Goal: Information Seeking & Learning: Find contact information

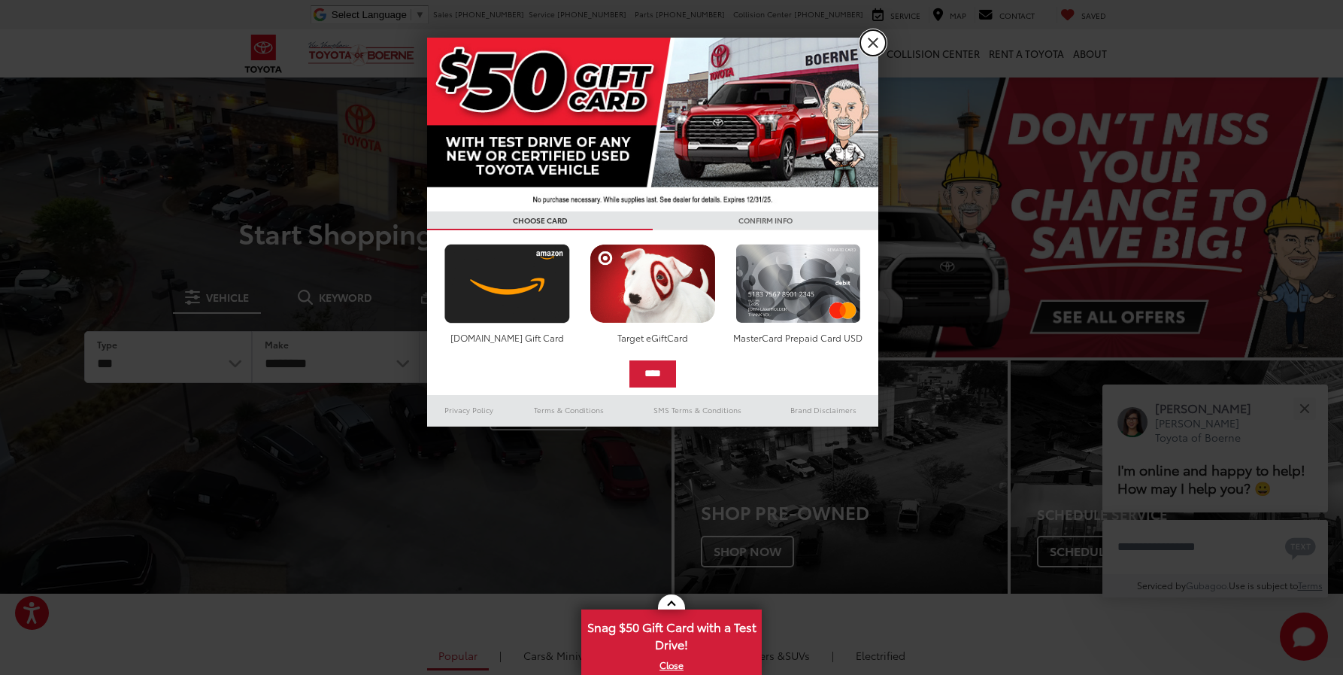
click at [873, 45] on link "X" at bounding box center [874, 43] width 26 height 26
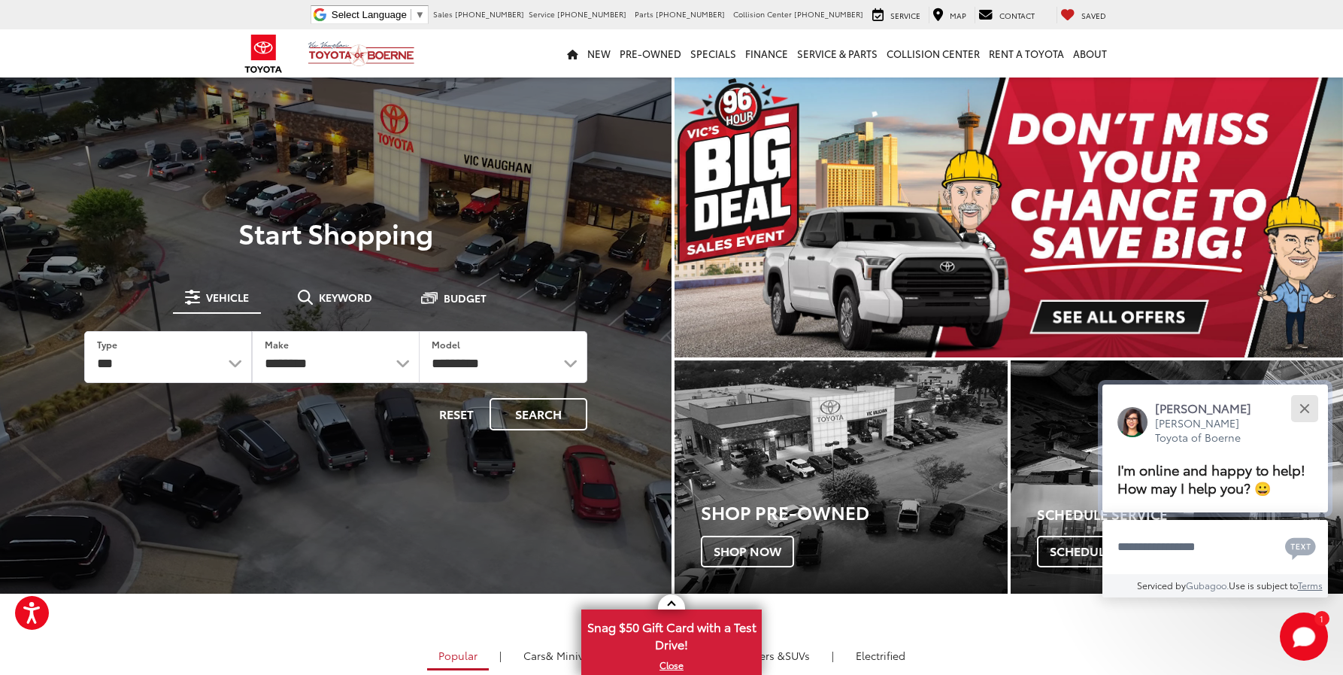
click at [1299, 411] on button "Close" at bounding box center [1305, 408] width 32 height 32
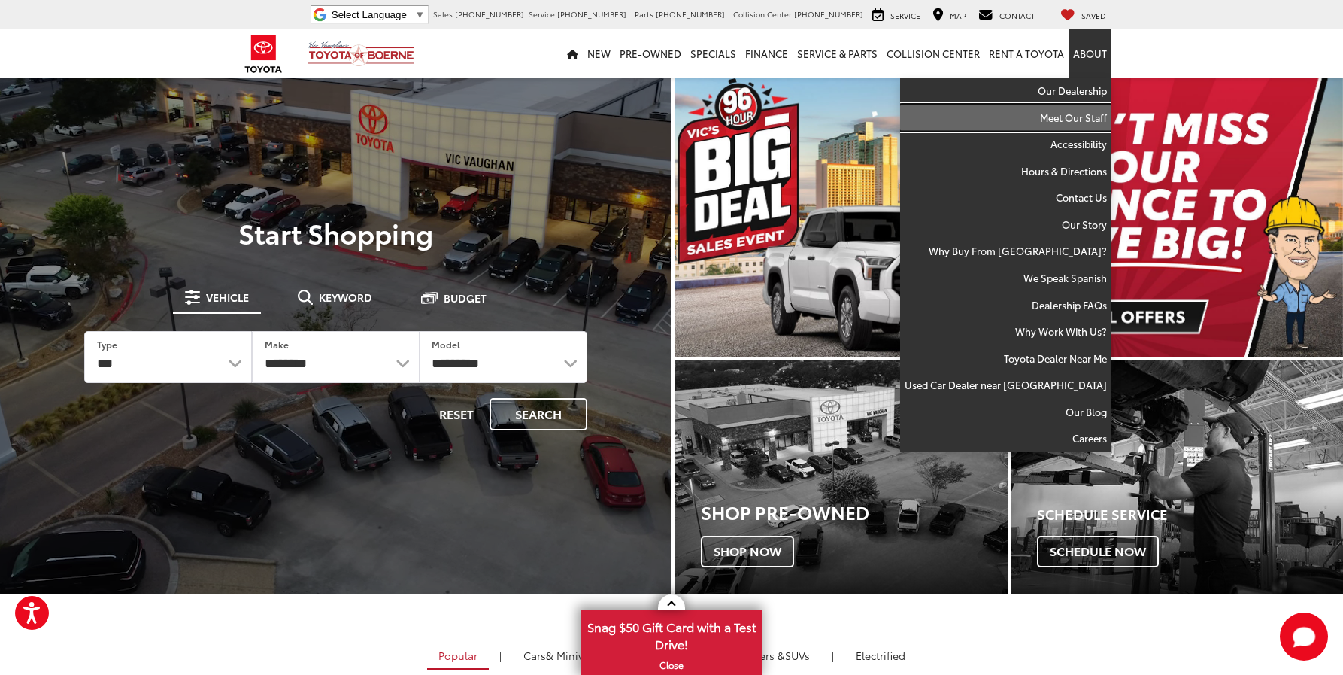
click at [900, 105] on link "Meet Our Staff" at bounding box center [1005, 118] width 211 height 27
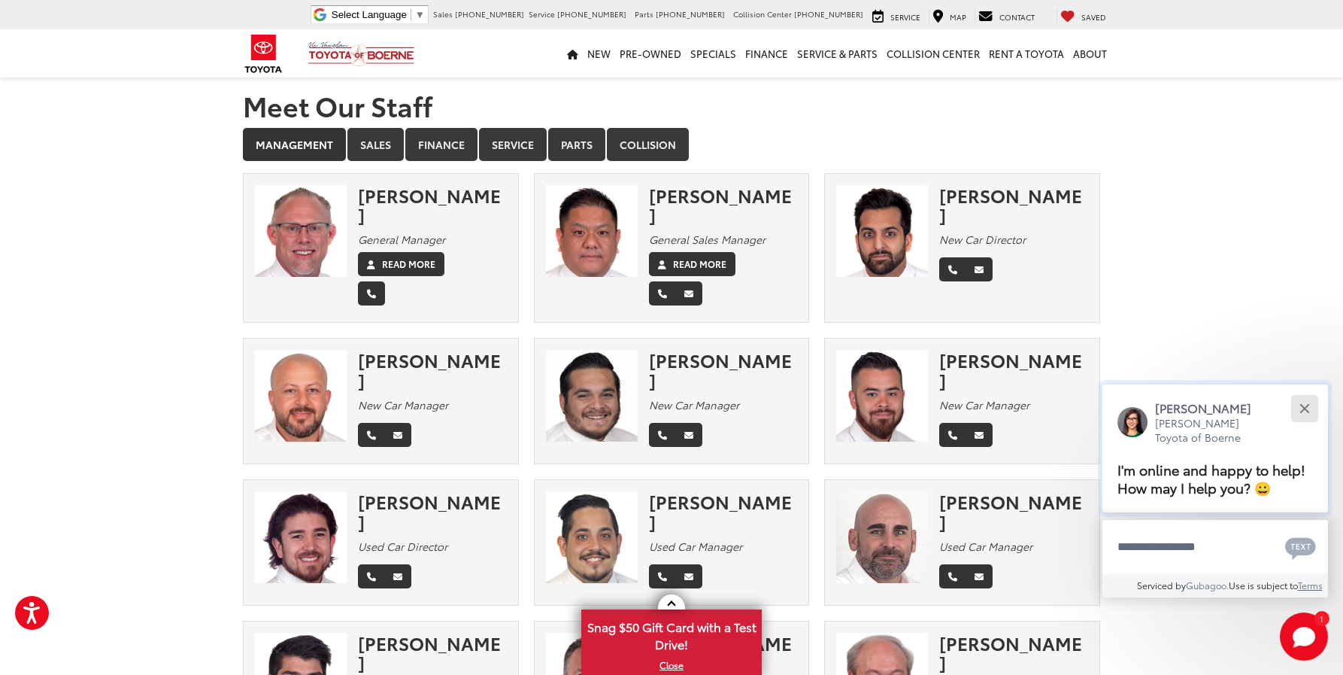
click at [1305, 406] on div "Close" at bounding box center [1305, 408] width 10 height 10
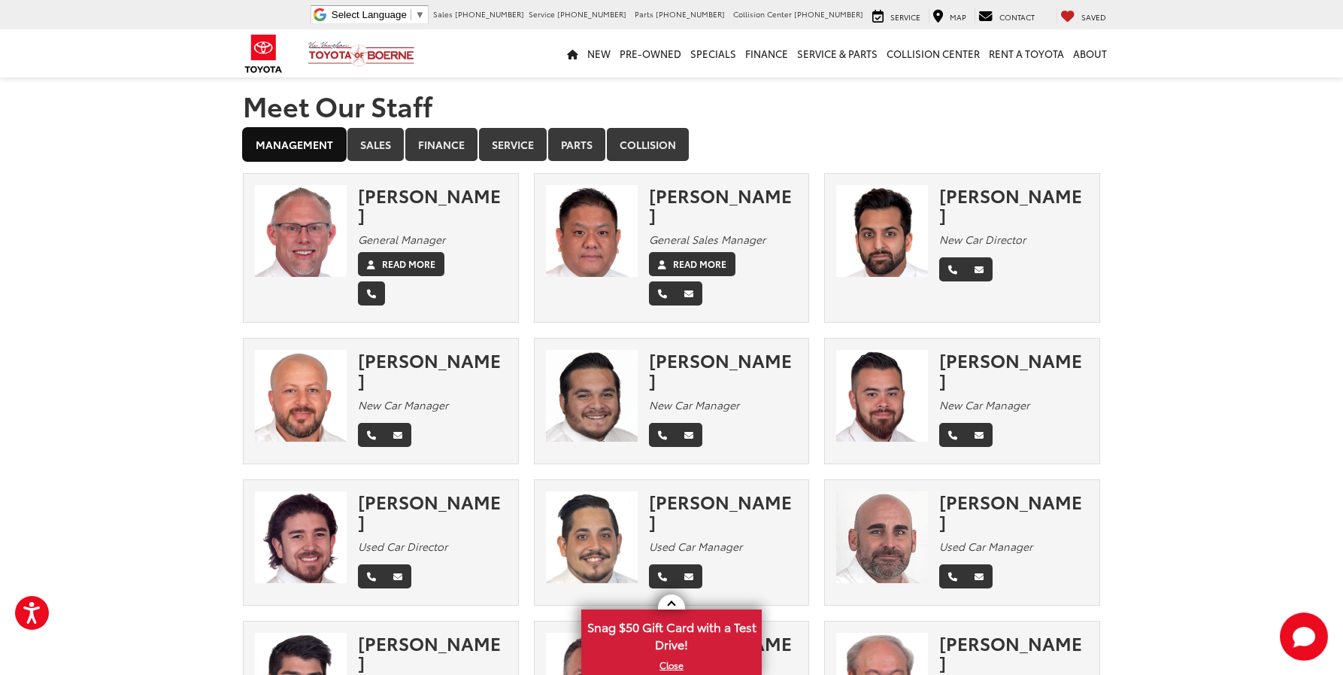
click at [302, 128] on link "Management" at bounding box center [294, 144] width 103 height 33
click at [394, 128] on link "Sales" at bounding box center [376, 144] width 56 height 33
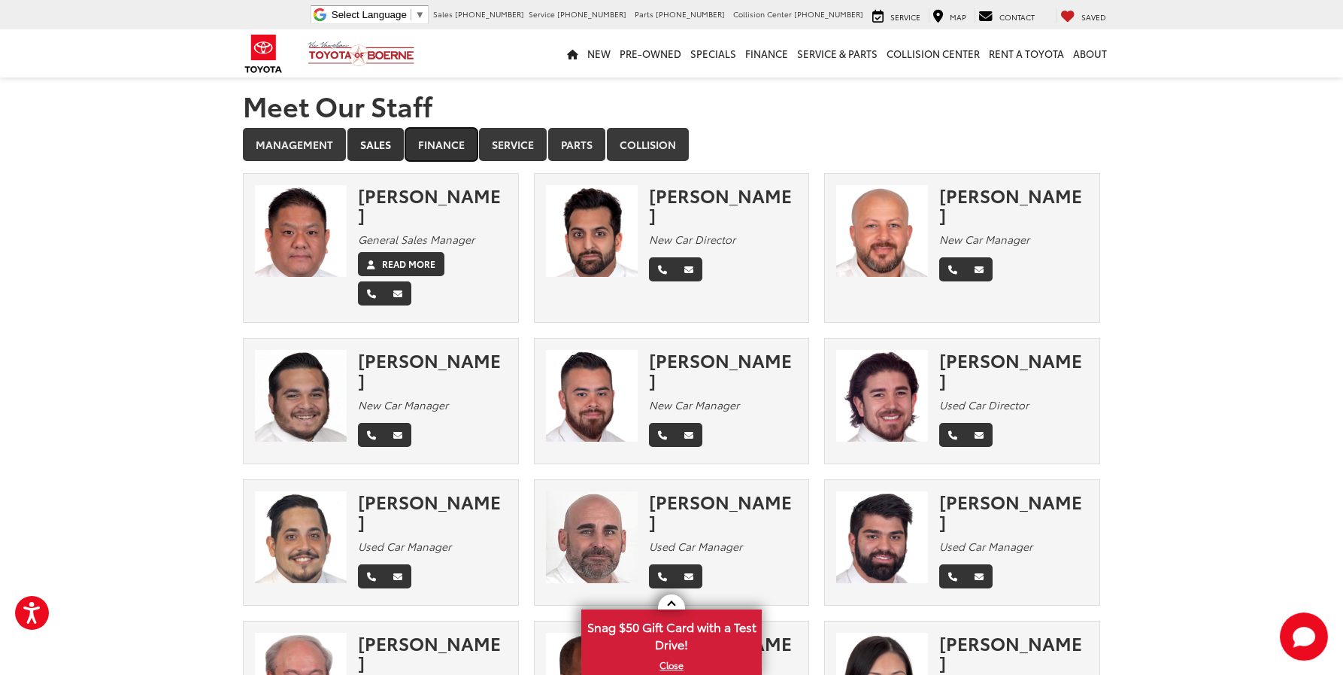
click at [445, 128] on link "Finance" at bounding box center [441, 144] width 72 height 33
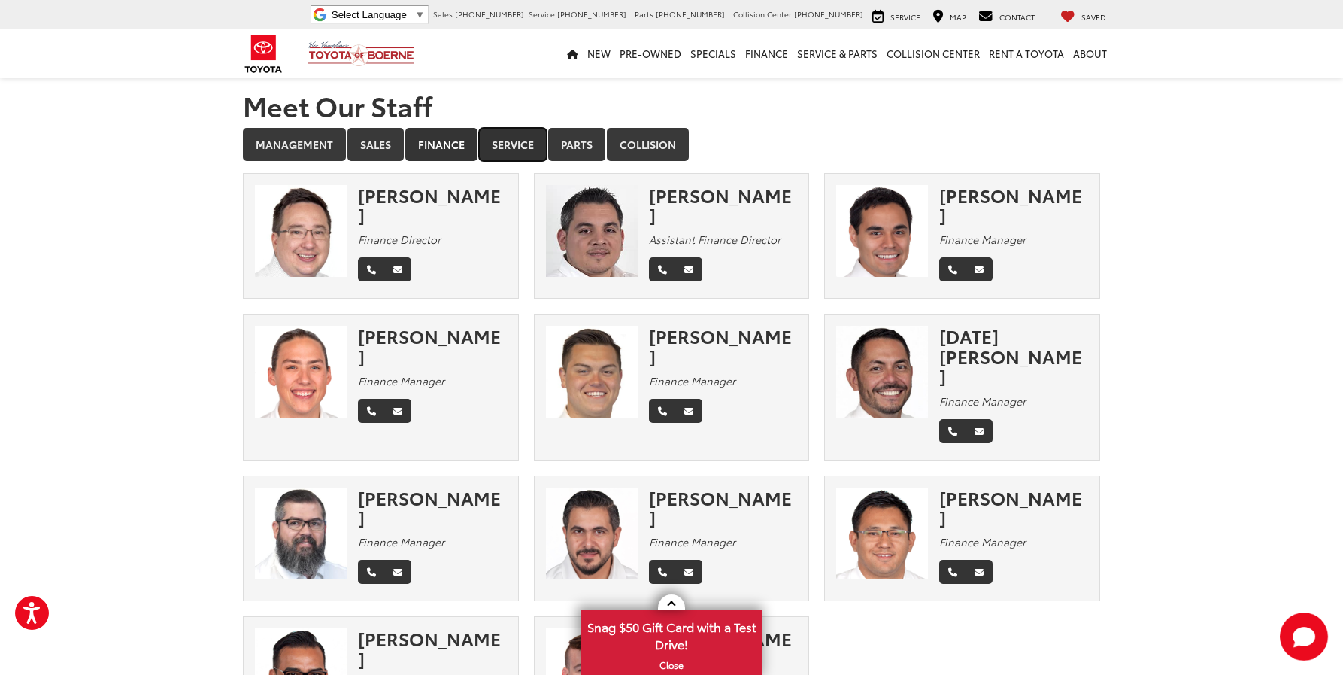
click at [536, 129] on link "Service" at bounding box center [513, 144] width 68 height 33
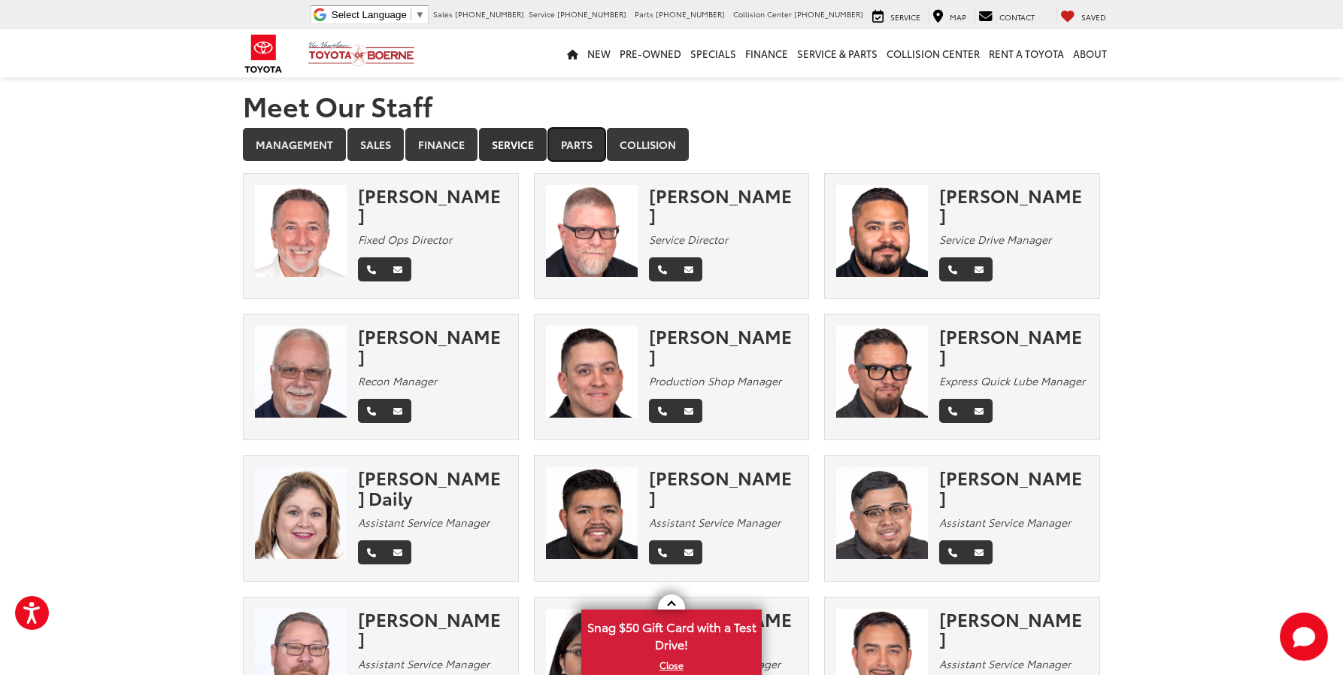
click at [593, 128] on link "Parts" at bounding box center [576, 144] width 57 height 33
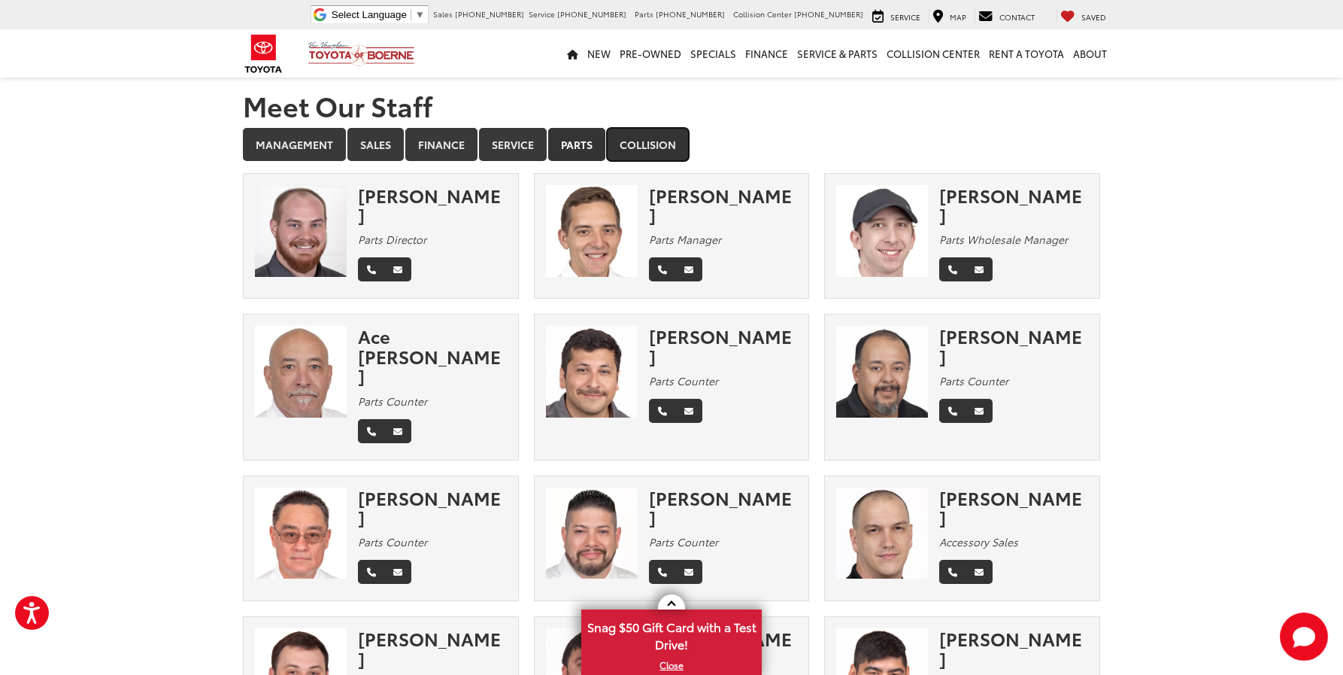
click at [639, 128] on link "Collision" at bounding box center [648, 144] width 82 height 33
